Goal: Task Accomplishment & Management: Manage account settings

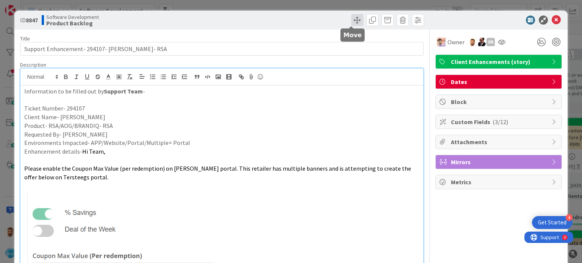
click at [351, 21] on span at bounding box center [357, 20] width 12 height 12
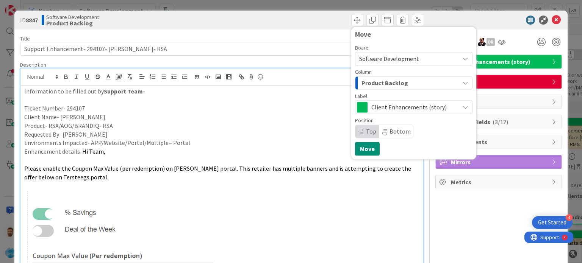
click at [371, 78] on span "Product Backlog" at bounding box center [385, 83] width 47 height 10
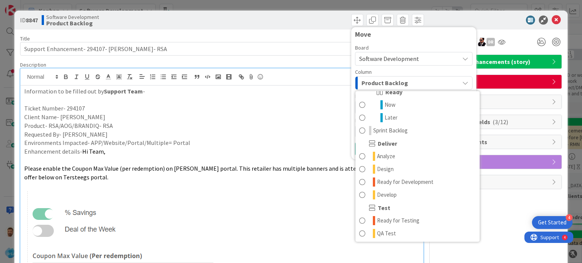
scroll to position [113, 0]
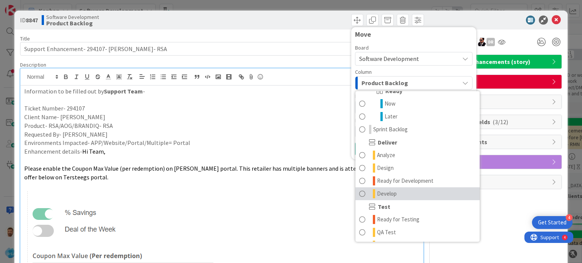
click at [386, 197] on span "Develop" at bounding box center [387, 194] width 20 height 9
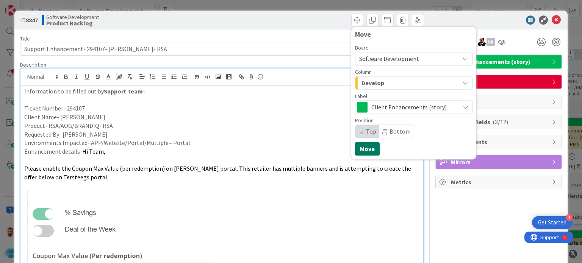
click at [355, 148] on button "Move" at bounding box center [367, 149] width 25 height 14
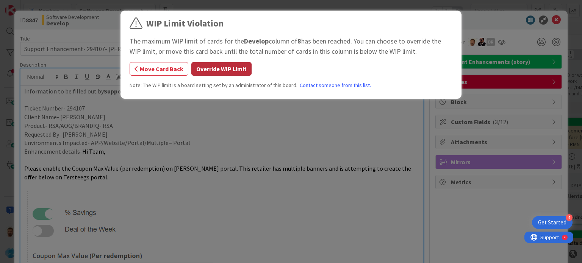
click at [248, 69] on button "Override WIP Limit" at bounding box center [221, 69] width 60 height 14
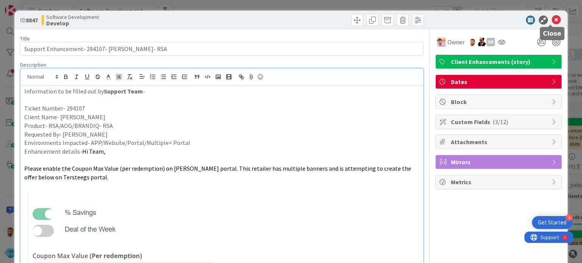
click at [552, 24] on icon at bounding box center [556, 20] width 9 height 9
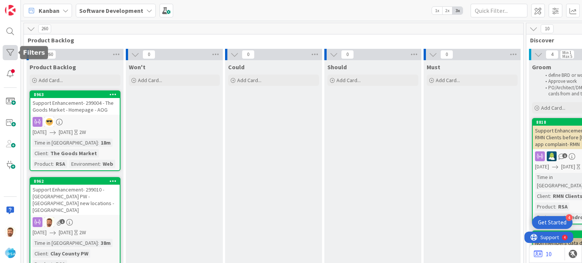
click at [12, 56] on div at bounding box center [10, 52] width 15 height 15
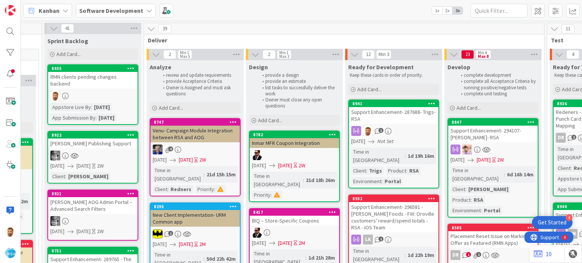
scroll to position [0, 693]
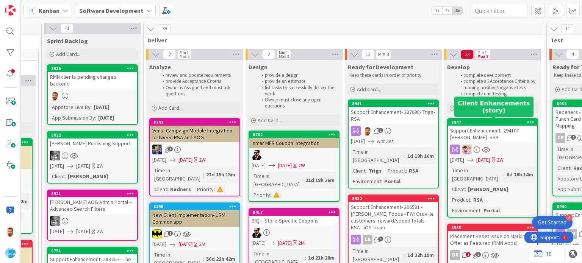
click at [495, 130] on div "Support Enhancement- 294107- [PERSON_NAME]- RSA" at bounding box center [492, 134] width 89 height 17
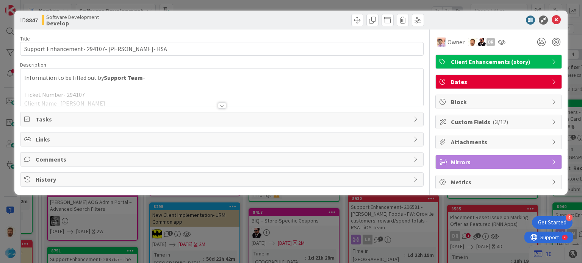
click at [78, 155] on span "Comments" at bounding box center [223, 159] width 374 height 9
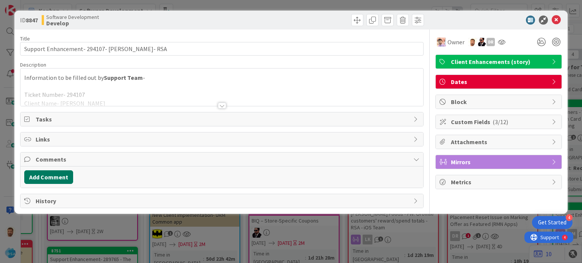
click at [54, 176] on button "Add Comment" at bounding box center [48, 178] width 49 height 14
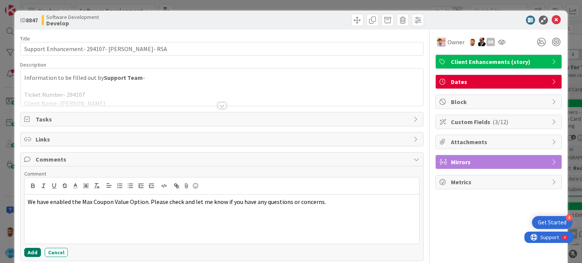
click at [33, 248] on button "Add" at bounding box center [32, 252] width 17 height 9
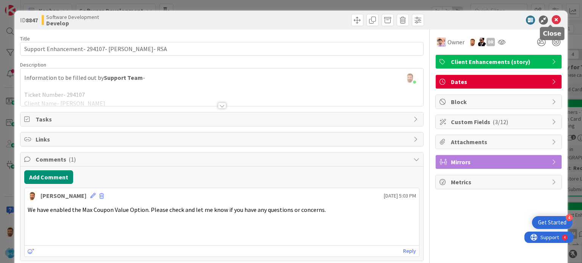
click at [553, 18] on icon at bounding box center [556, 20] width 9 height 9
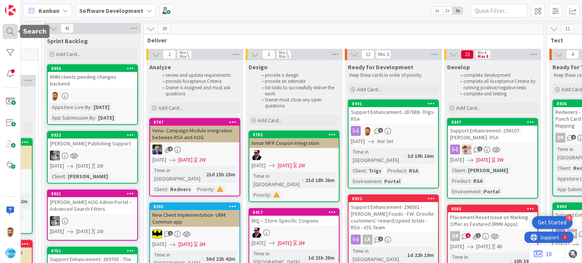
click at [11, 34] on div at bounding box center [10, 31] width 15 height 15
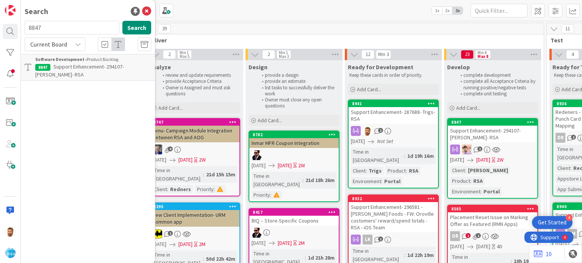
click at [67, 22] on input "8847" at bounding box center [72, 28] width 95 height 14
type input "8962"
click at [77, 75] on span "Support Enhancement- 299010 - [GEOGRAPHIC_DATA] PW - [GEOGRAPHIC_DATA] new loca…" at bounding box center [92, 74] width 115 height 23
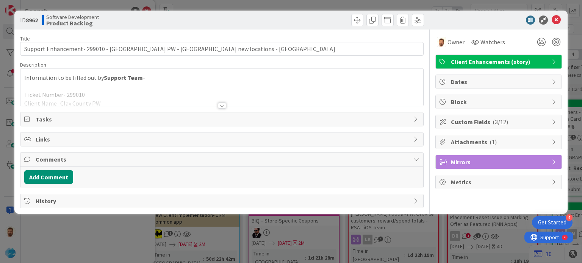
click at [349, 19] on div at bounding box center [324, 20] width 200 height 12
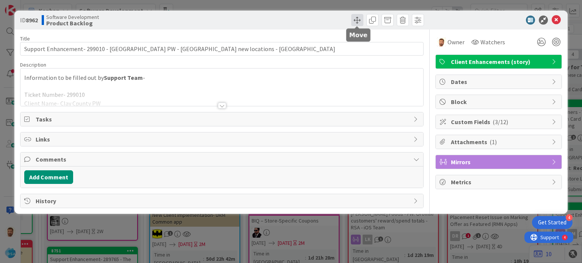
click at [357, 19] on span at bounding box center [357, 20] width 12 height 12
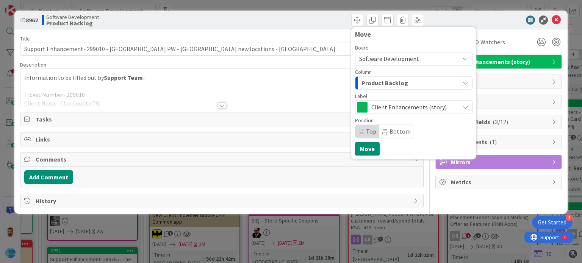
click at [370, 79] on span "Product Backlog" at bounding box center [385, 83] width 47 height 10
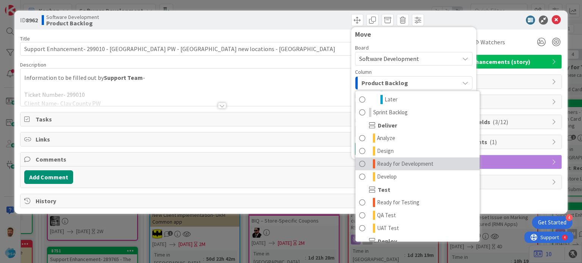
scroll to position [130, 0]
click at [394, 163] on span "Ready for Development" at bounding box center [405, 163] width 56 height 9
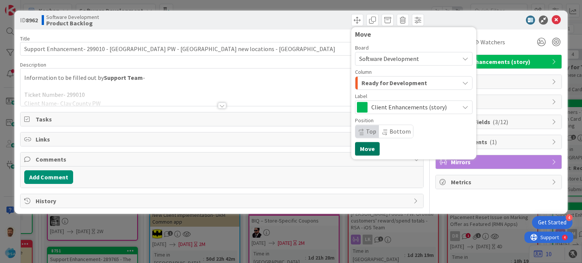
click at [373, 148] on button "Move" at bounding box center [367, 149] width 25 height 14
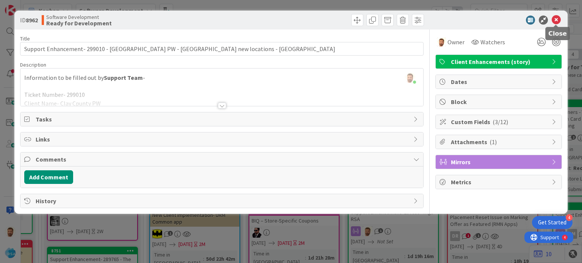
click at [554, 23] on icon at bounding box center [556, 20] width 9 height 9
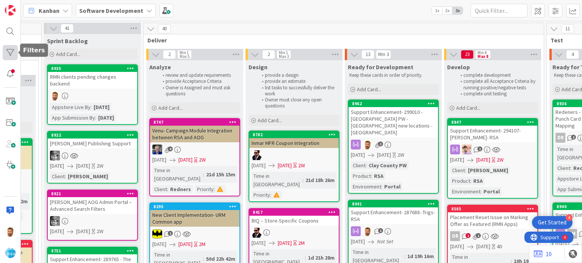
click at [8, 52] on div at bounding box center [10, 52] width 15 height 15
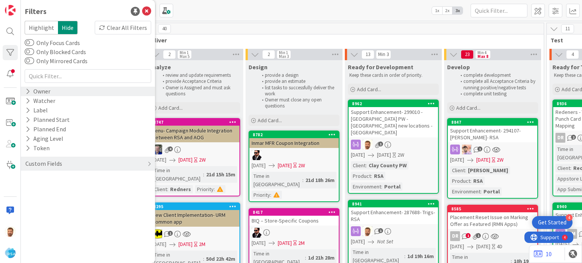
click at [52, 92] on div "Owner" at bounding box center [88, 91] width 134 height 9
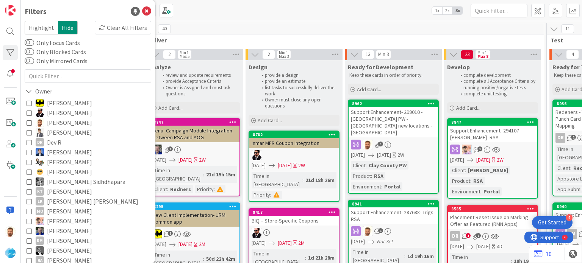
click at [31, 122] on icon at bounding box center [29, 122] width 5 height 5
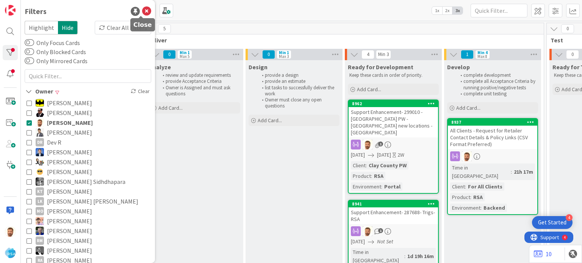
click at [142, 13] on icon at bounding box center [146, 11] width 9 height 9
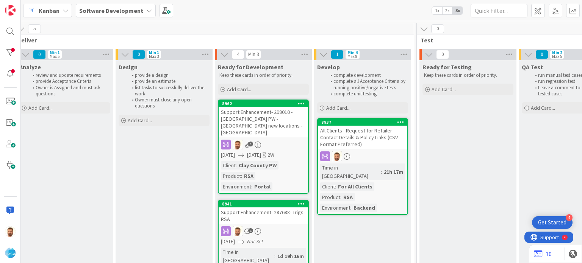
scroll to position [0, 829]
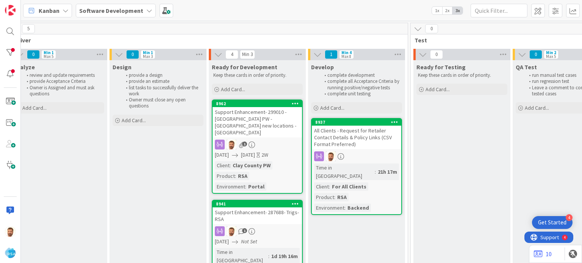
click at [263, 117] on div "Support Enhancement- 299010 - [GEOGRAPHIC_DATA] PW - [GEOGRAPHIC_DATA] new loca…" at bounding box center [257, 122] width 89 height 30
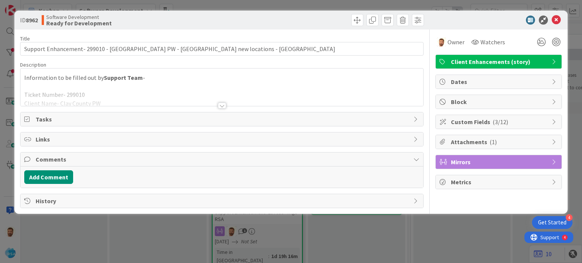
click at [72, 175] on div "Add Comment" at bounding box center [221, 178] width 395 height 14
click at [66, 176] on button "Add Comment" at bounding box center [48, 178] width 49 height 14
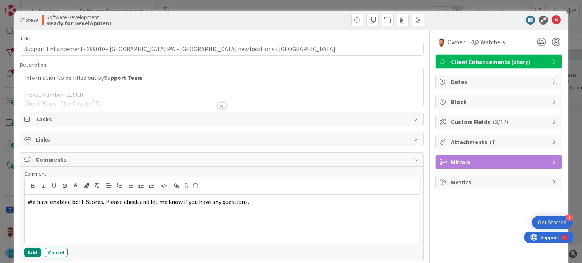
click at [34, 244] on div "Comment We have enabled both Stores. Please check and let me know if you have a…" at bounding box center [221, 214] width 395 height 87
click at [32, 246] on div "Comment We have enabled both Stores. Please check and let me know if you have a…" at bounding box center [221, 214] width 395 height 87
click at [29, 251] on button "Add" at bounding box center [32, 252] width 17 height 9
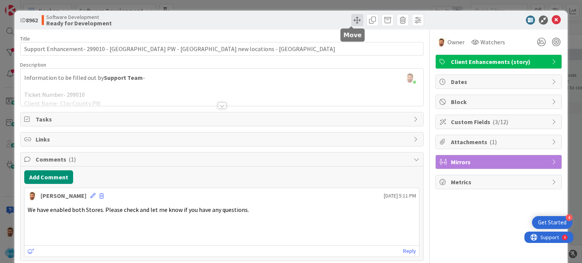
click at [355, 22] on span at bounding box center [357, 20] width 12 height 12
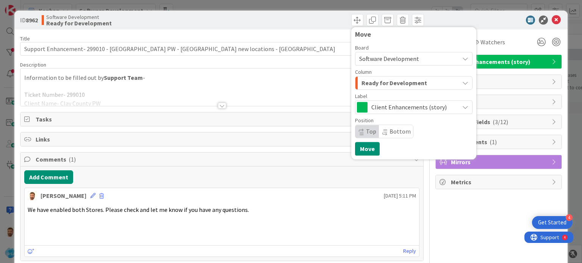
click at [370, 65] on div "Software Development" at bounding box center [414, 59] width 118 height 14
click at [552, 24] on icon at bounding box center [556, 20] width 9 height 9
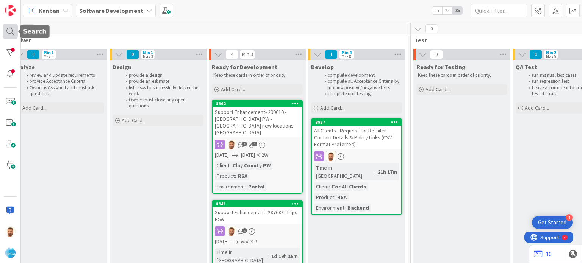
click at [11, 35] on div at bounding box center [10, 31] width 15 height 15
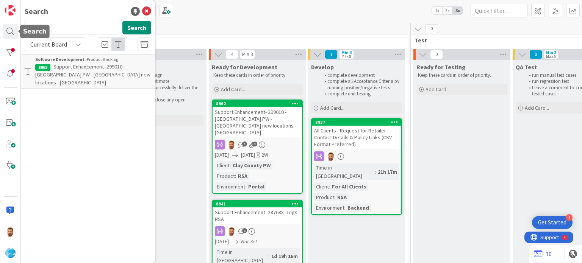
click at [67, 21] on input "8962" at bounding box center [72, 28] width 95 height 14
type input "8958"
click at [92, 78] on span "Support Enhancement- 299070 - [PERSON_NAME] Supermarket - [PERSON_NAME] staging…" at bounding box center [89, 74] width 108 height 23
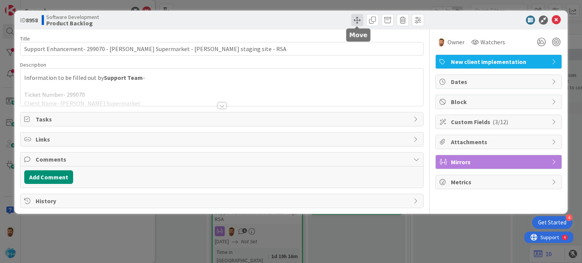
click at [357, 24] on span at bounding box center [357, 20] width 12 height 12
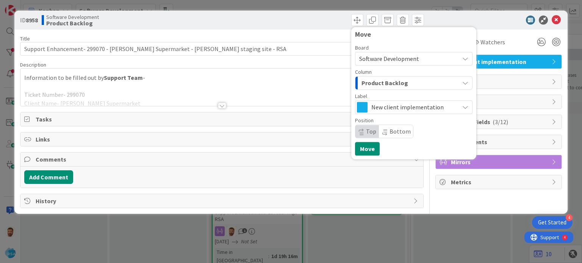
click at [376, 83] on span "Product Backlog" at bounding box center [385, 83] width 47 height 10
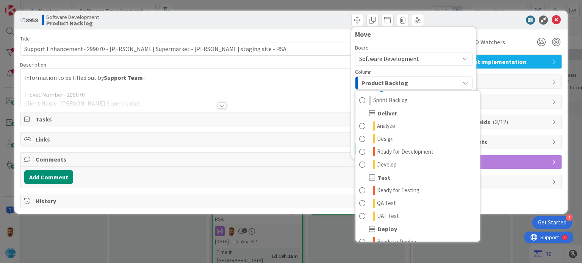
scroll to position [143, 0]
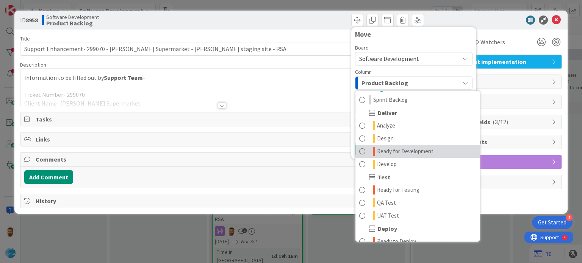
click at [395, 153] on span "Ready for Development" at bounding box center [405, 151] width 56 height 9
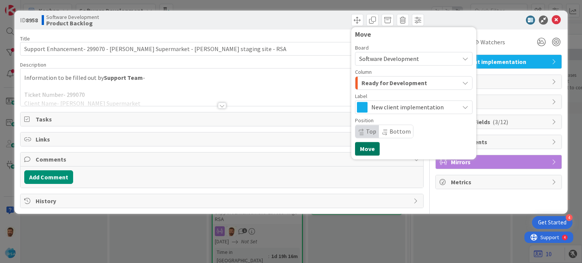
click at [362, 147] on button "Move" at bounding box center [367, 149] width 25 height 14
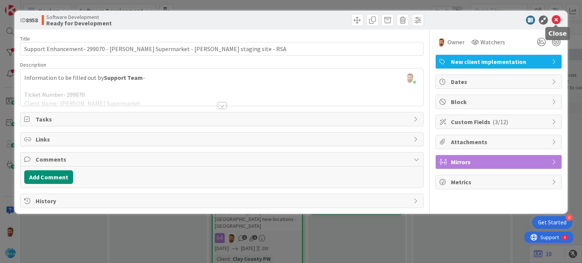
click at [558, 22] on icon at bounding box center [556, 20] width 9 height 9
